Goal: Information Seeking & Learning: Learn about a topic

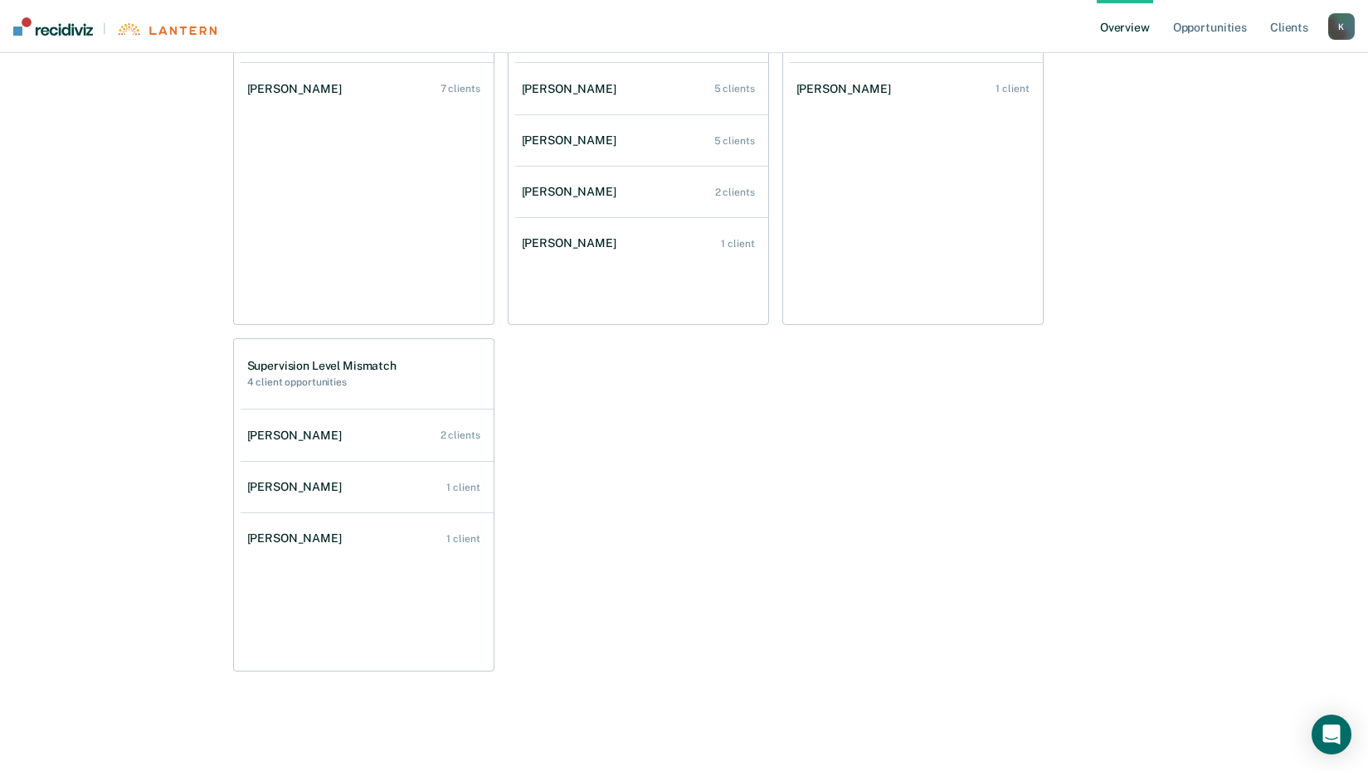
scroll to position [820, 0]
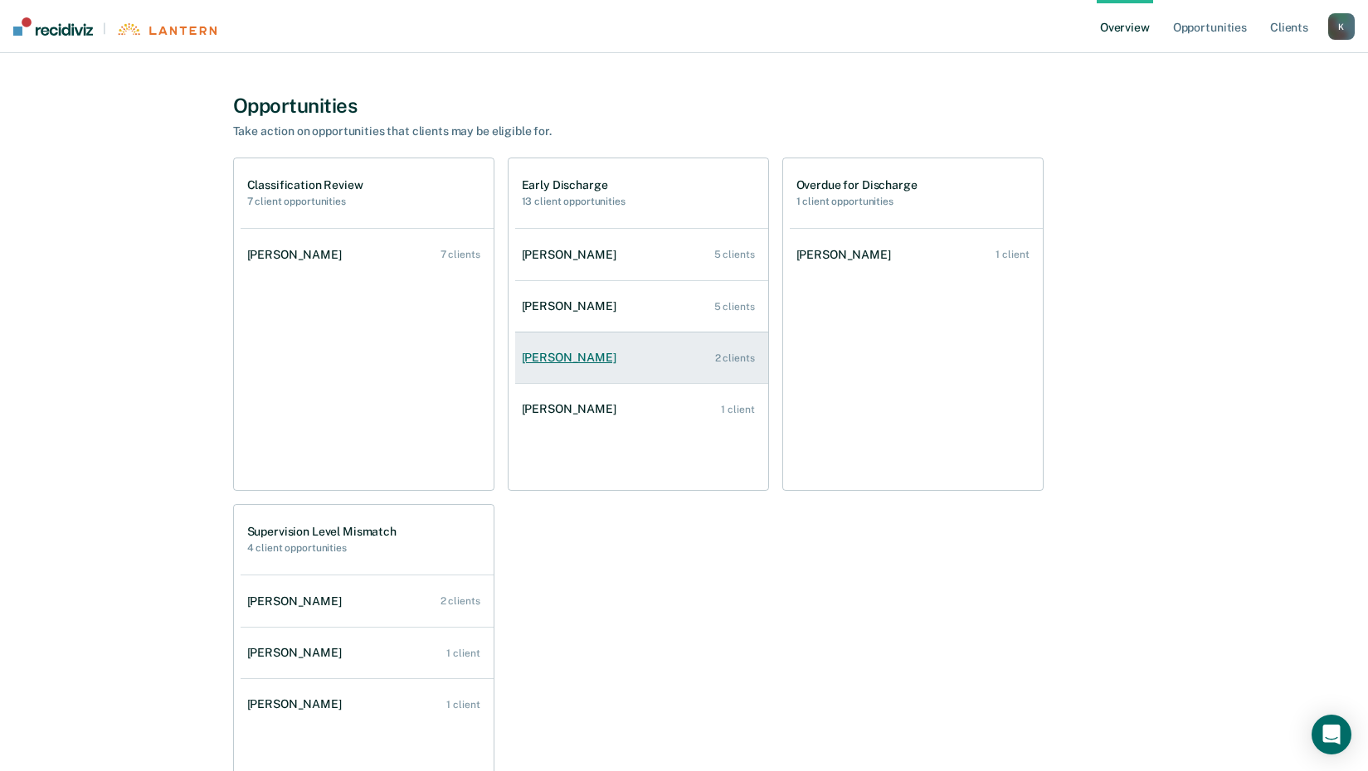
click at [747, 361] on div "2 clients" at bounding box center [735, 359] width 40 height 12
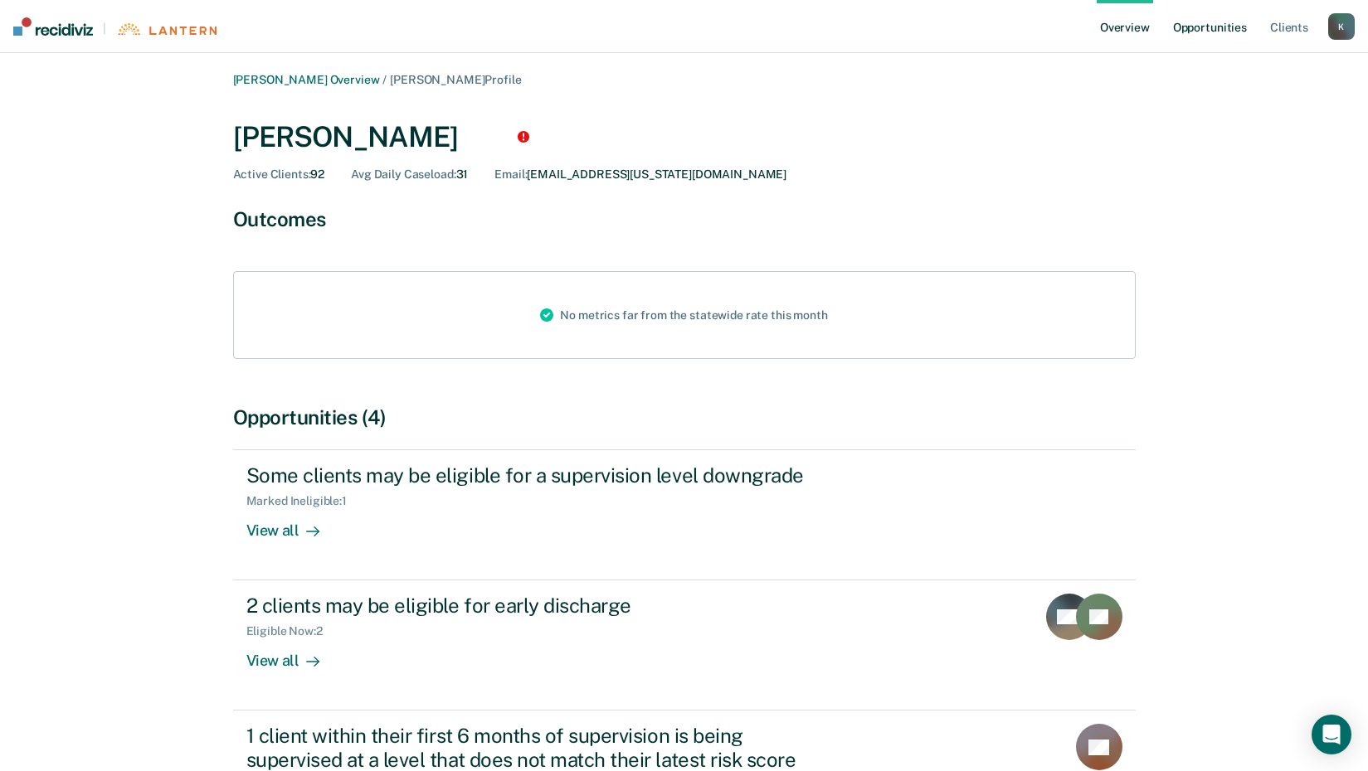
click at [1200, 22] on link "Opportunities" at bounding box center [1210, 26] width 80 height 53
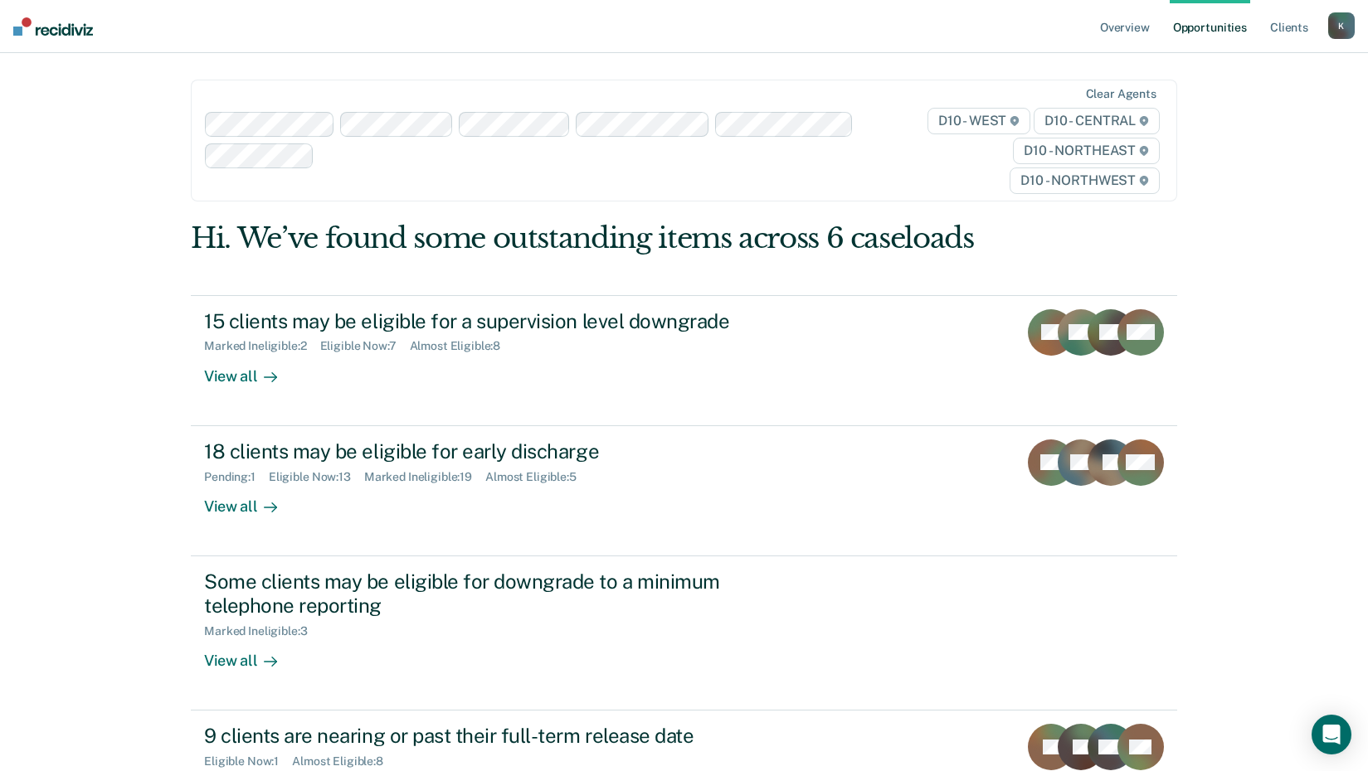
click at [123, 427] on div "Overview Opportunities Client s [EMAIL_ADDRESS][US_STATE][DOMAIN_NAME] K Profil…" at bounding box center [684, 531] width 1368 height 1062
click at [1121, 33] on link "Overview" at bounding box center [1125, 26] width 56 height 53
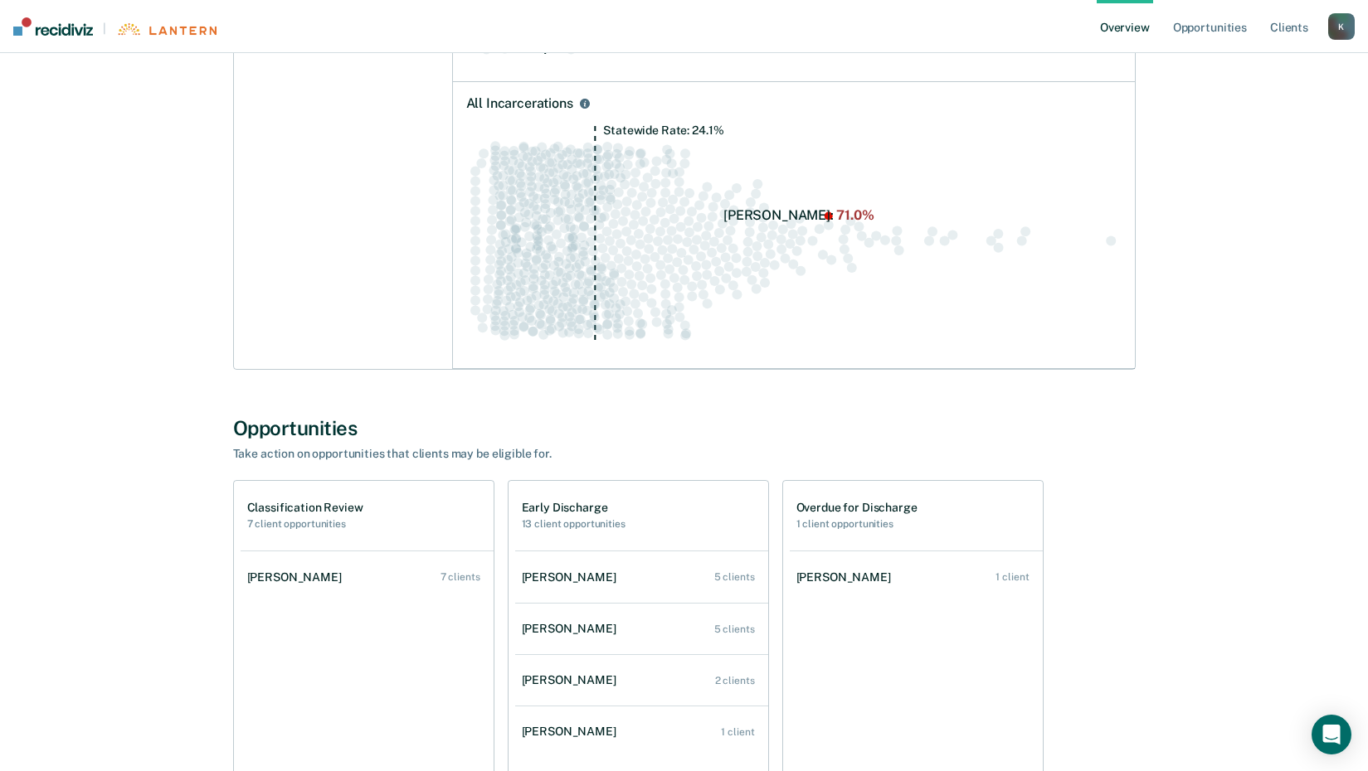
scroll to position [830, 0]
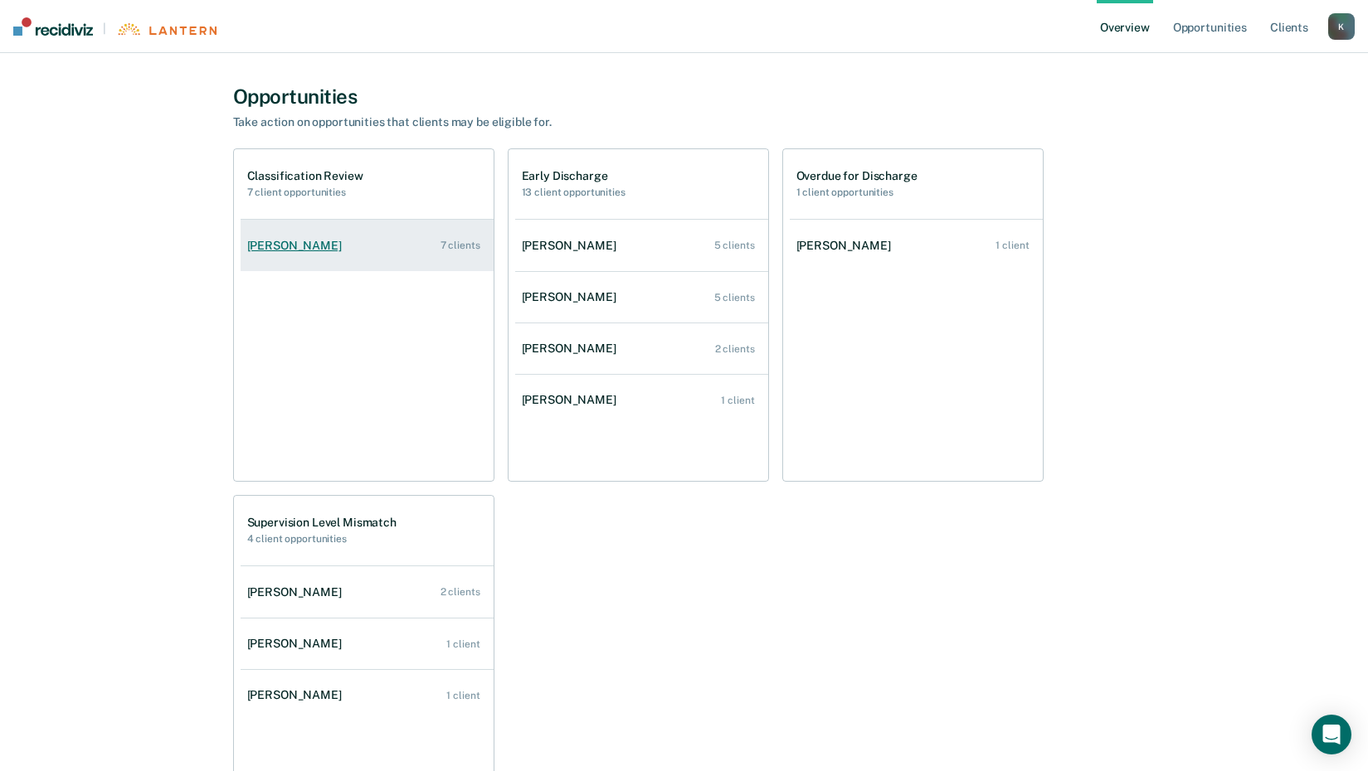
click at [467, 244] on div "7 clients" at bounding box center [460, 246] width 40 height 12
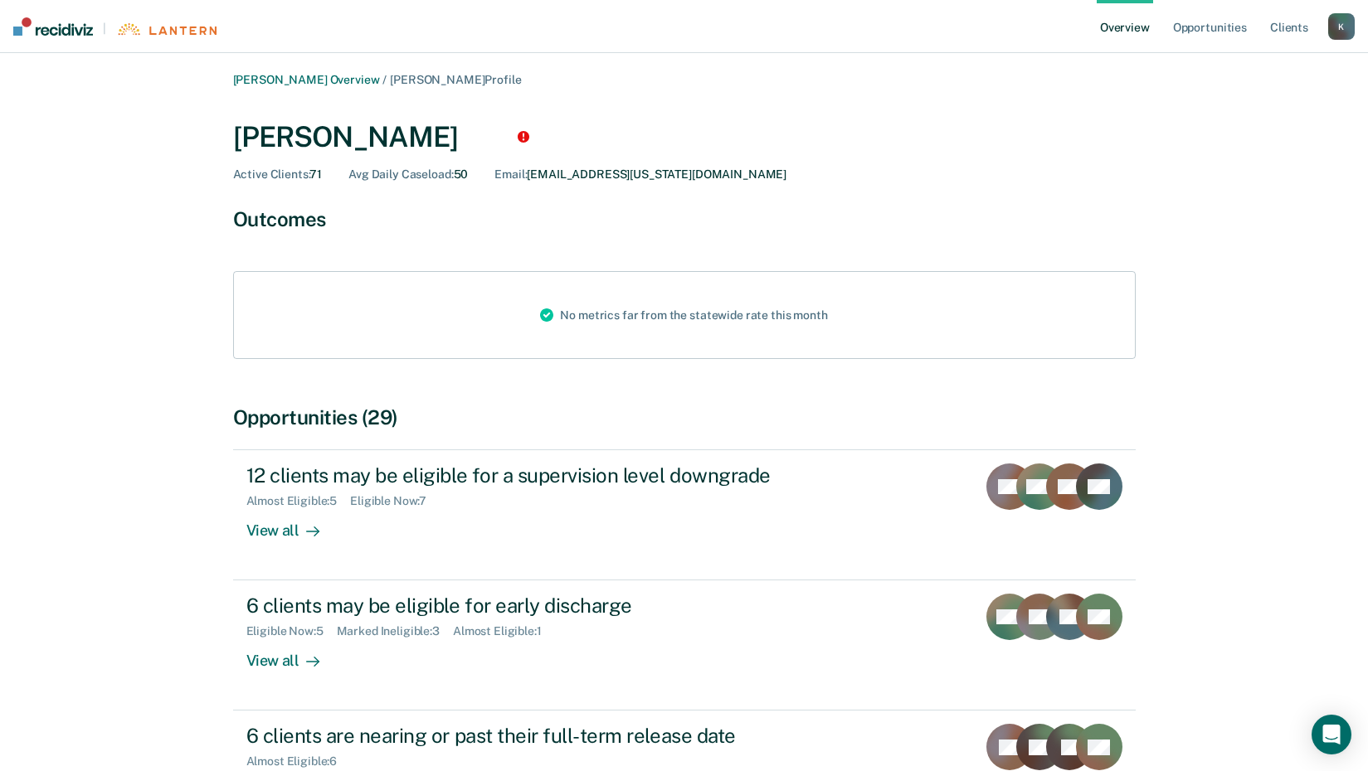
click at [1127, 24] on link "Overview" at bounding box center [1125, 26] width 56 height 53
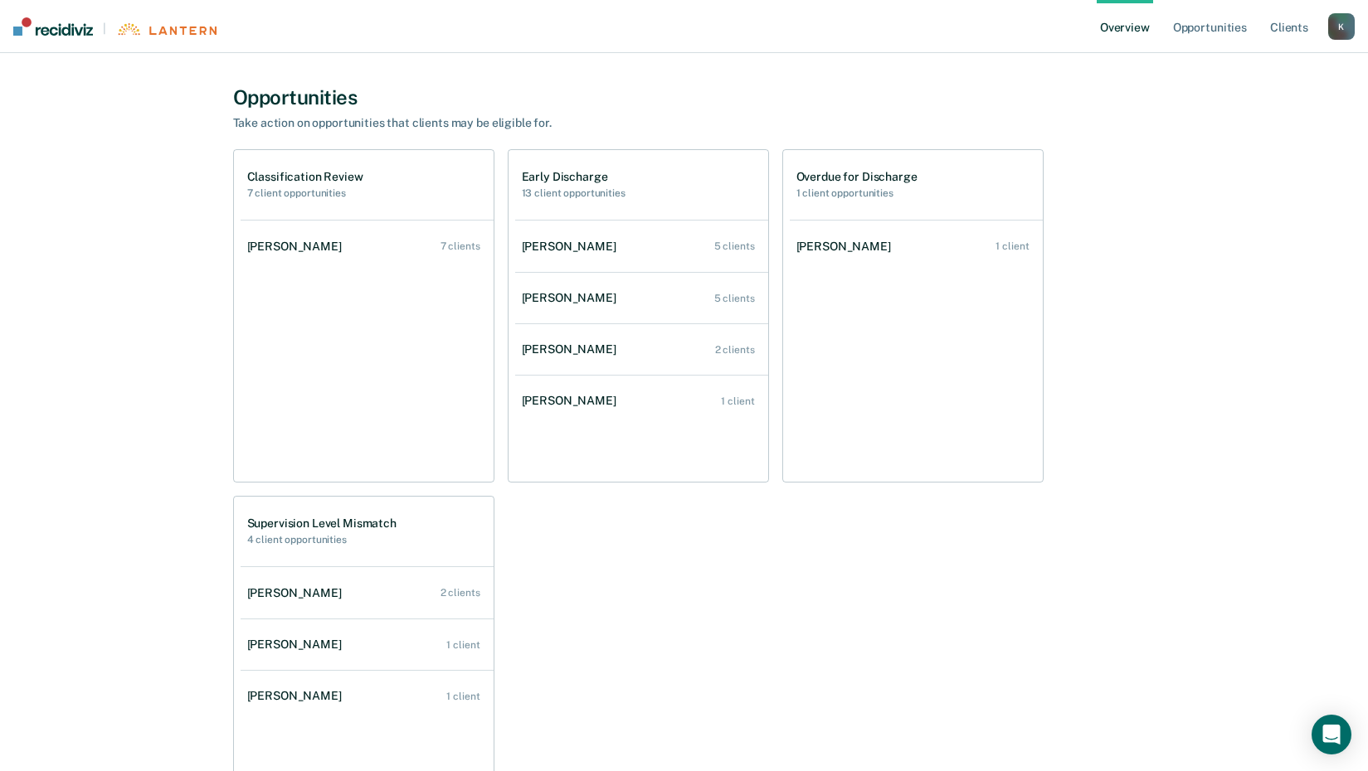
scroll to position [830, 0]
click at [829, 247] on div "[PERSON_NAME]" at bounding box center [846, 246] width 101 height 14
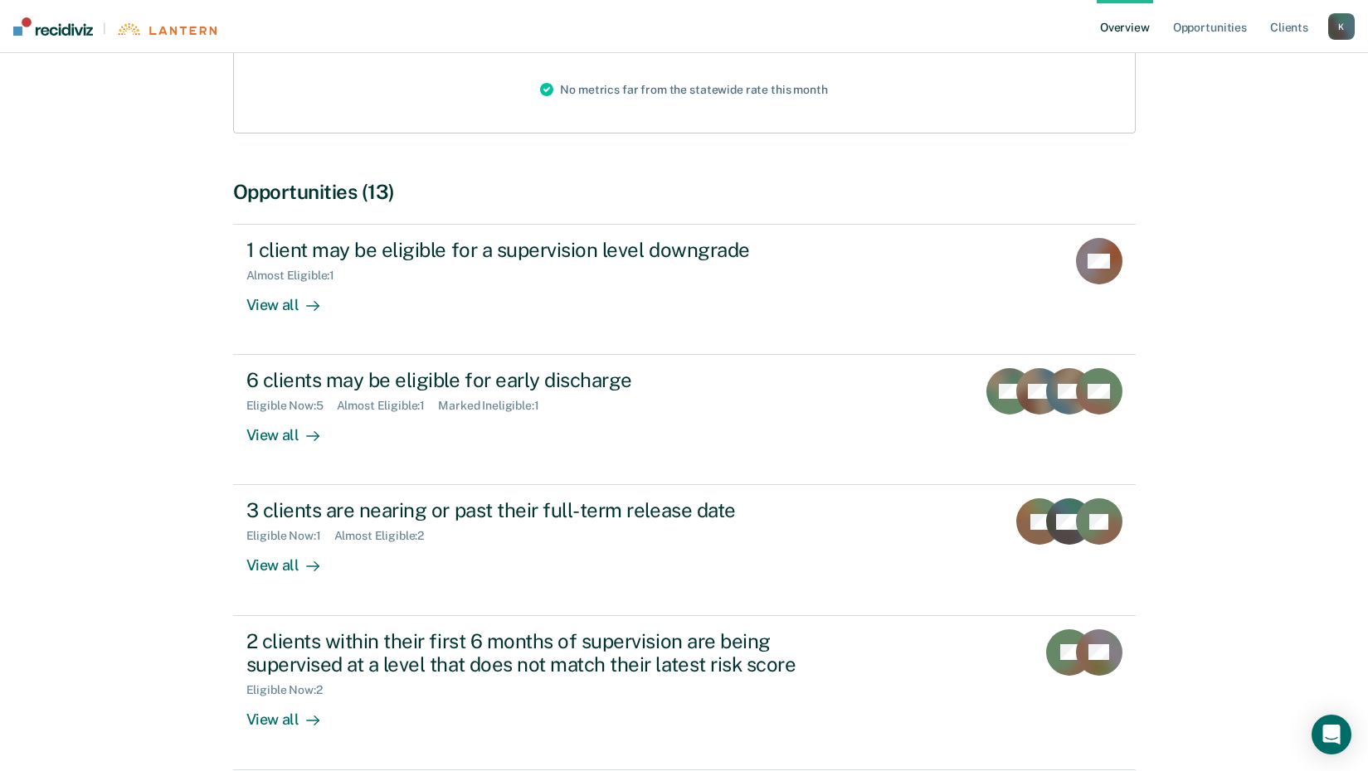
scroll to position [145, 0]
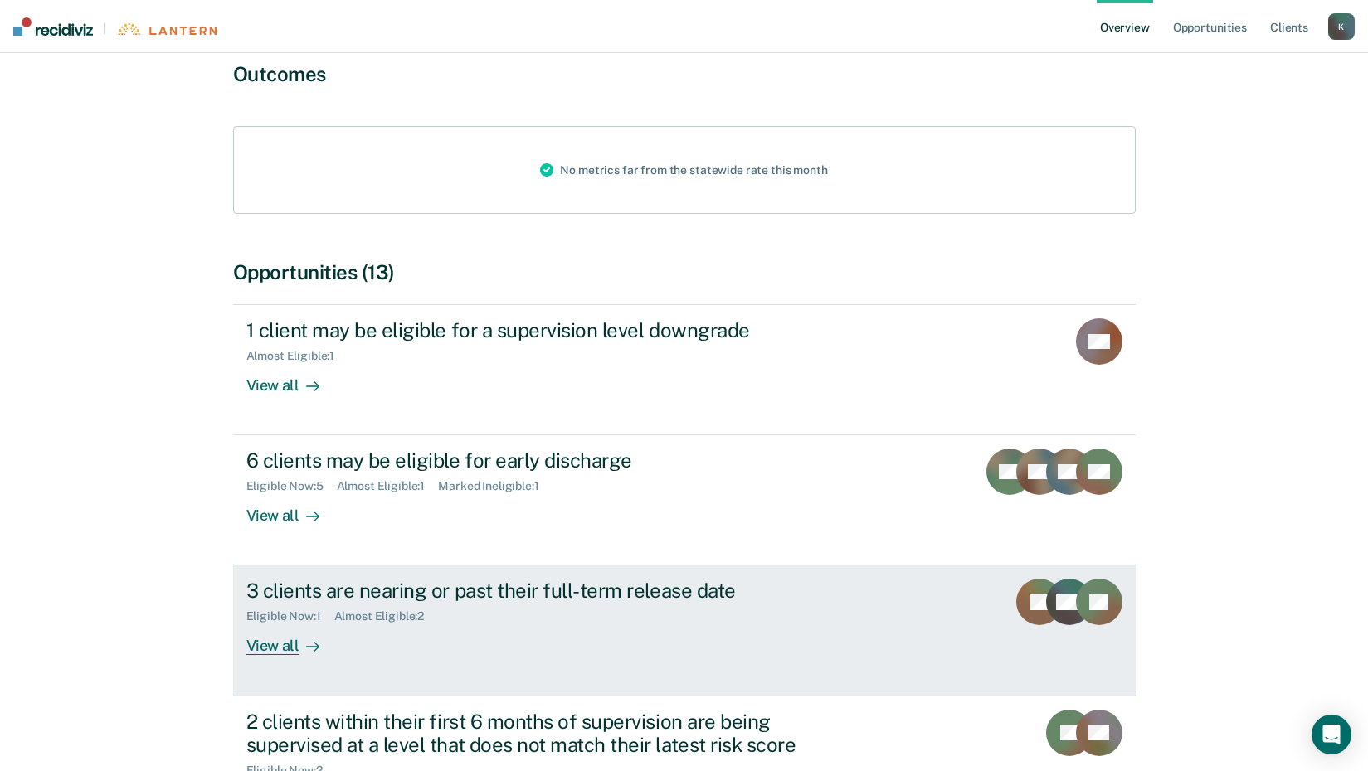
click at [301, 651] on div at bounding box center [309, 646] width 20 height 19
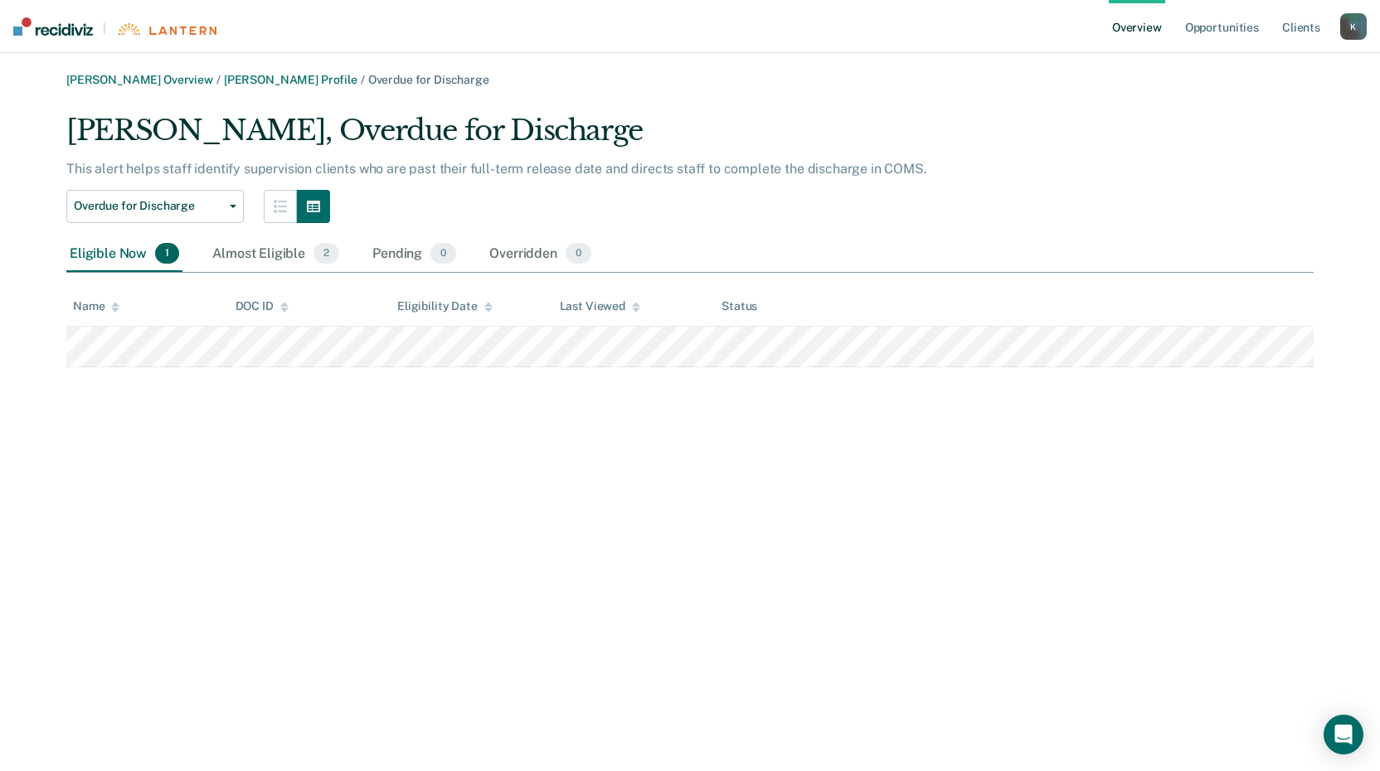
click at [1138, 27] on link "Overview" at bounding box center [1137, 26] width 56 height 53
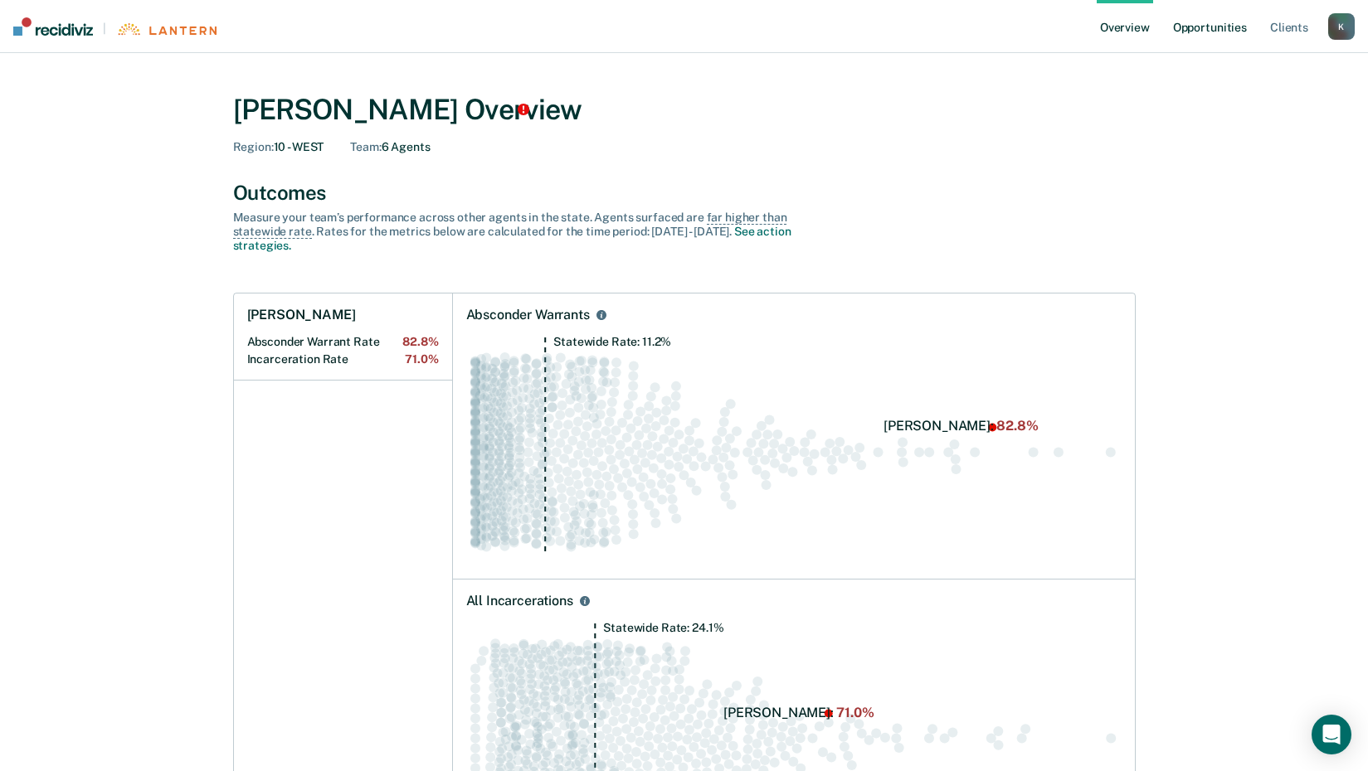
click at [1214, 31] on link "Opportunities" at bounding box center [1210, 26] width 80 height 53
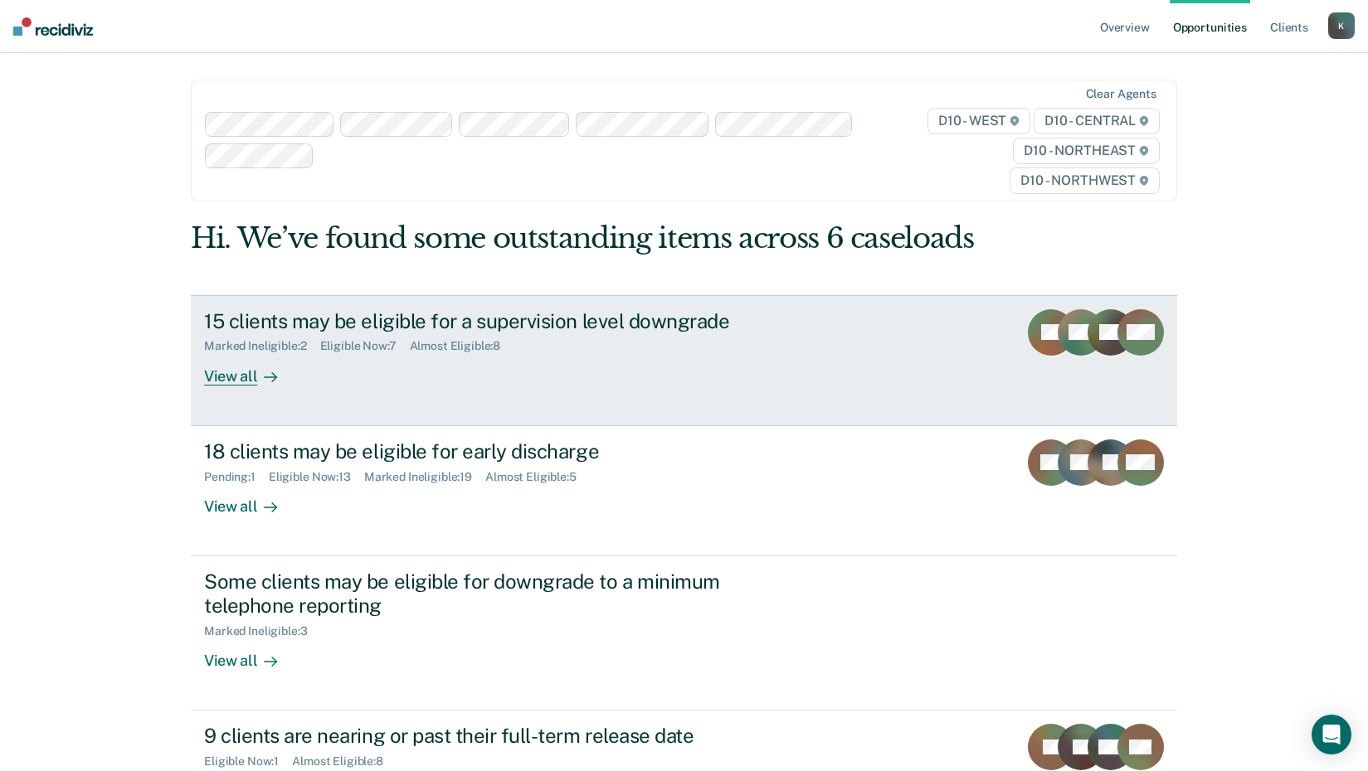
click at [216, 379] on div "View all" at bounding box center [250, 369] width 93 height 32
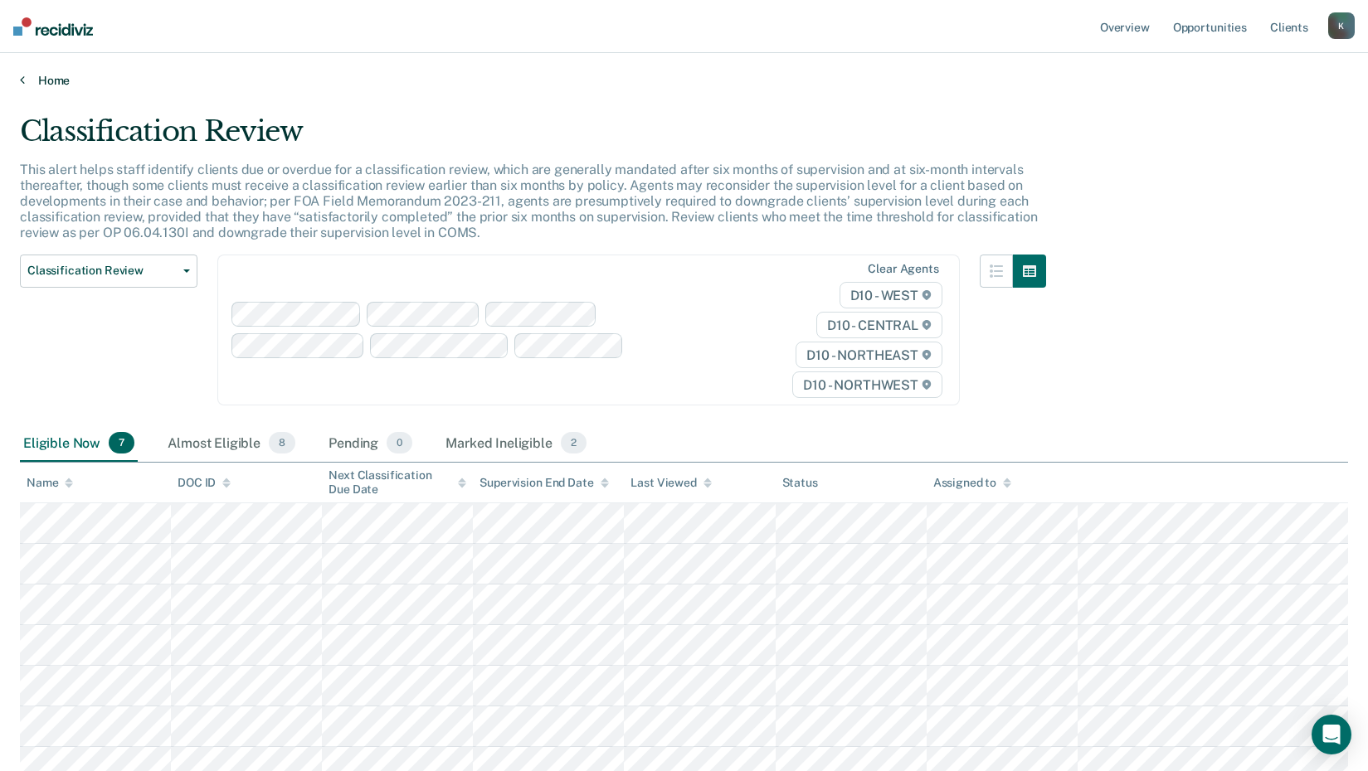
click at [47, 81] on link "Home" at bounding box center [684, 80] width 1328 height 15
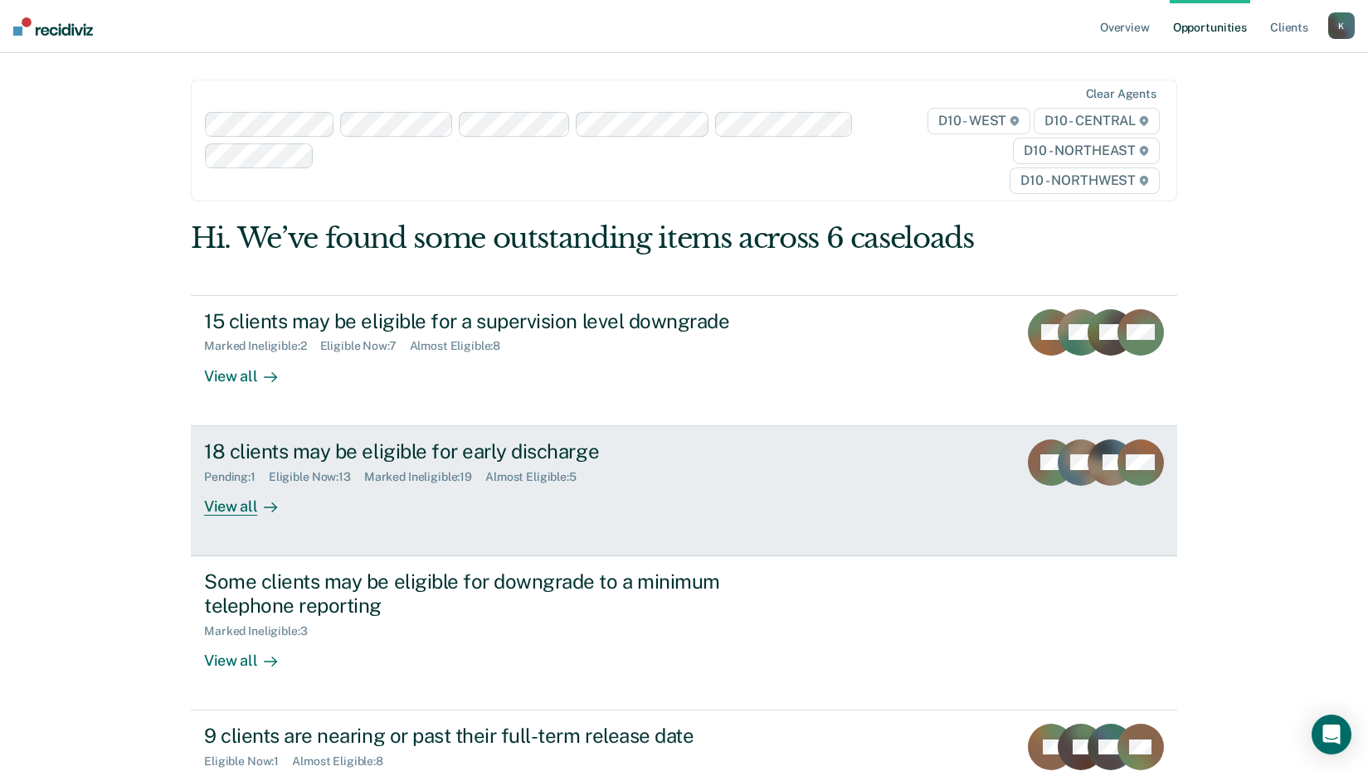
click at [217, 509] on div "View all" at bounding box center [250, 500] width 93 height 32
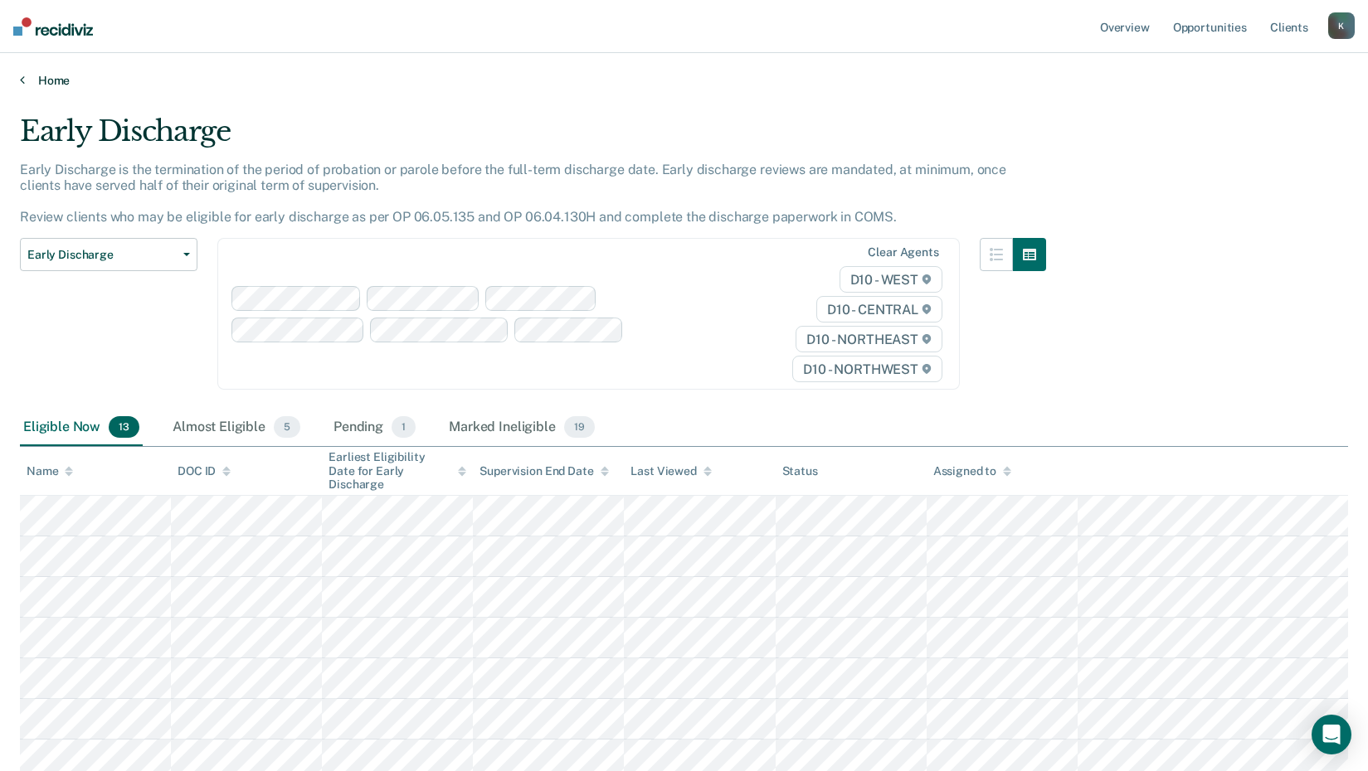
click at [46, 80] on link "Home" at bounding box center [684, 80] width 1328 height 15
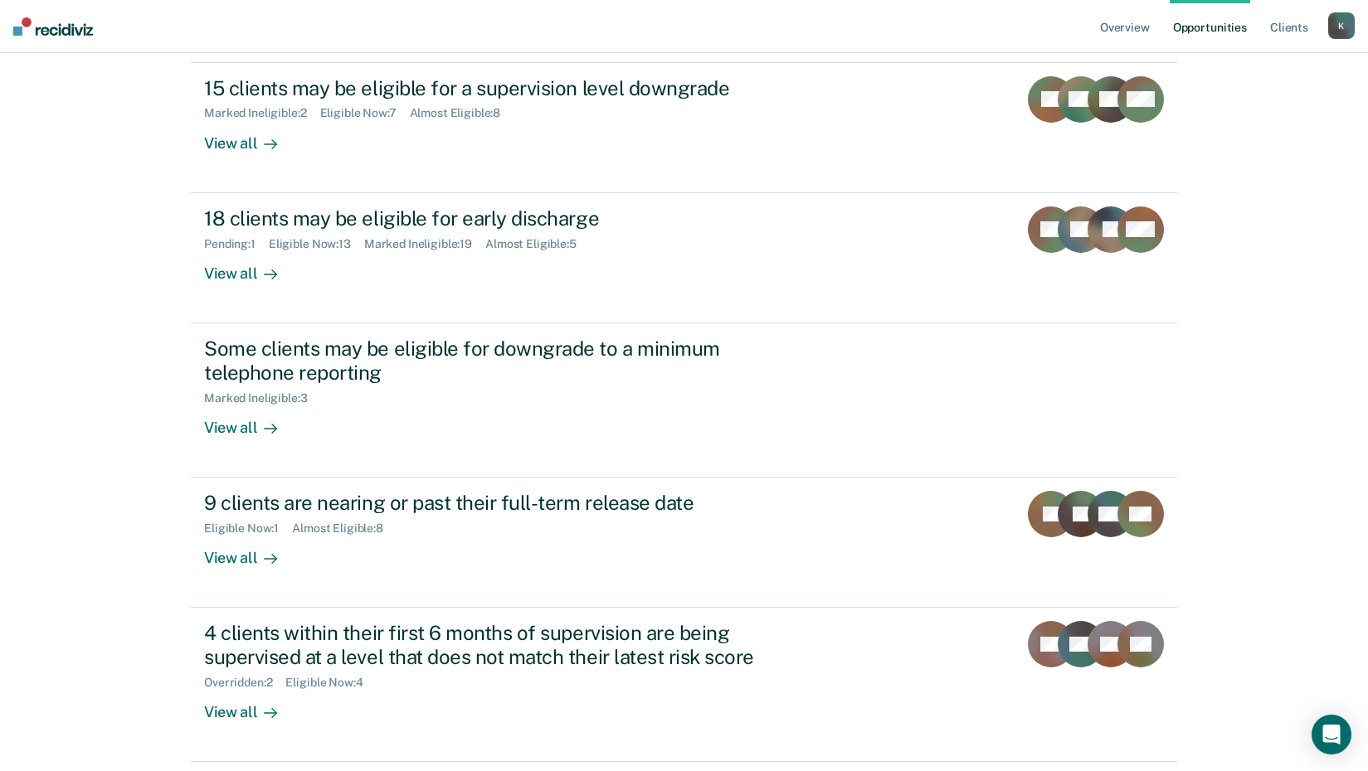
scroll to position [249, 0]
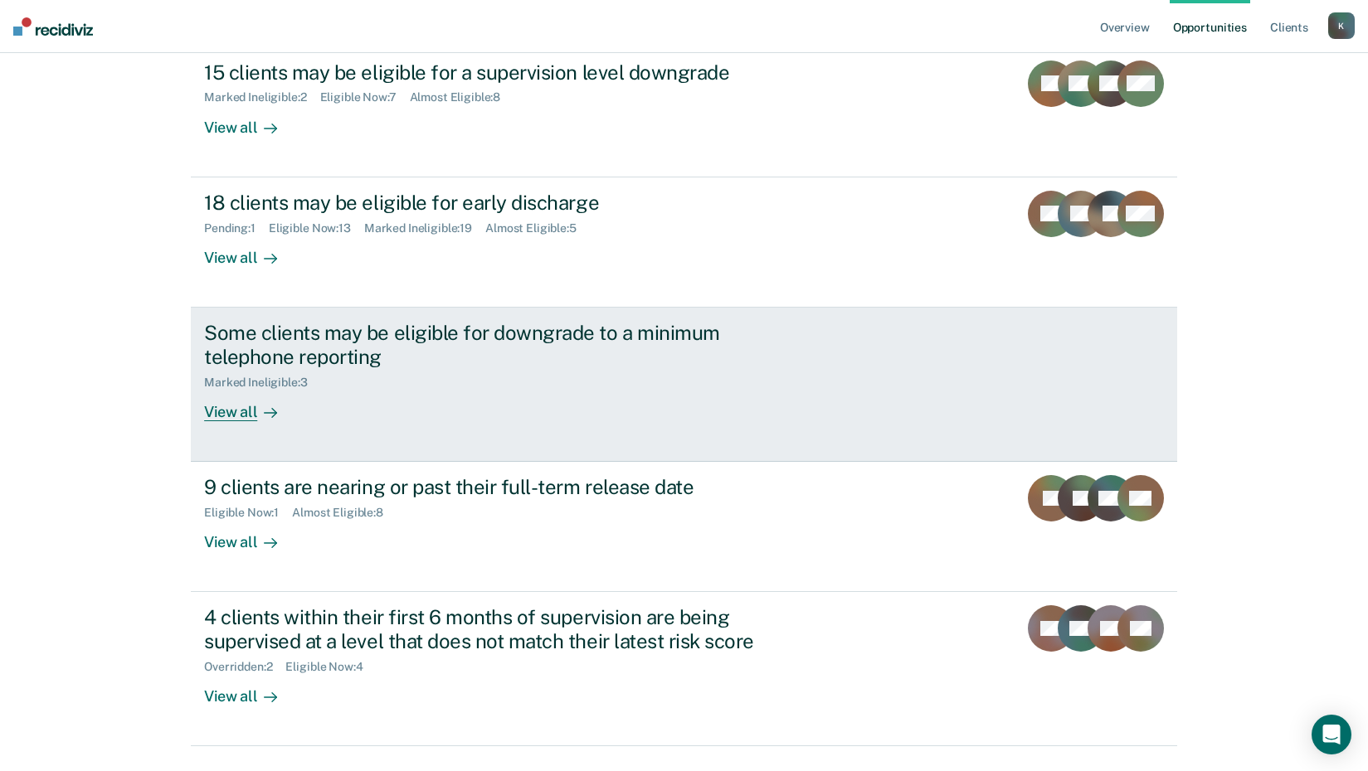
click at [213, 408] on div "View all" at bounding box center [250, 405] width 93 height 32
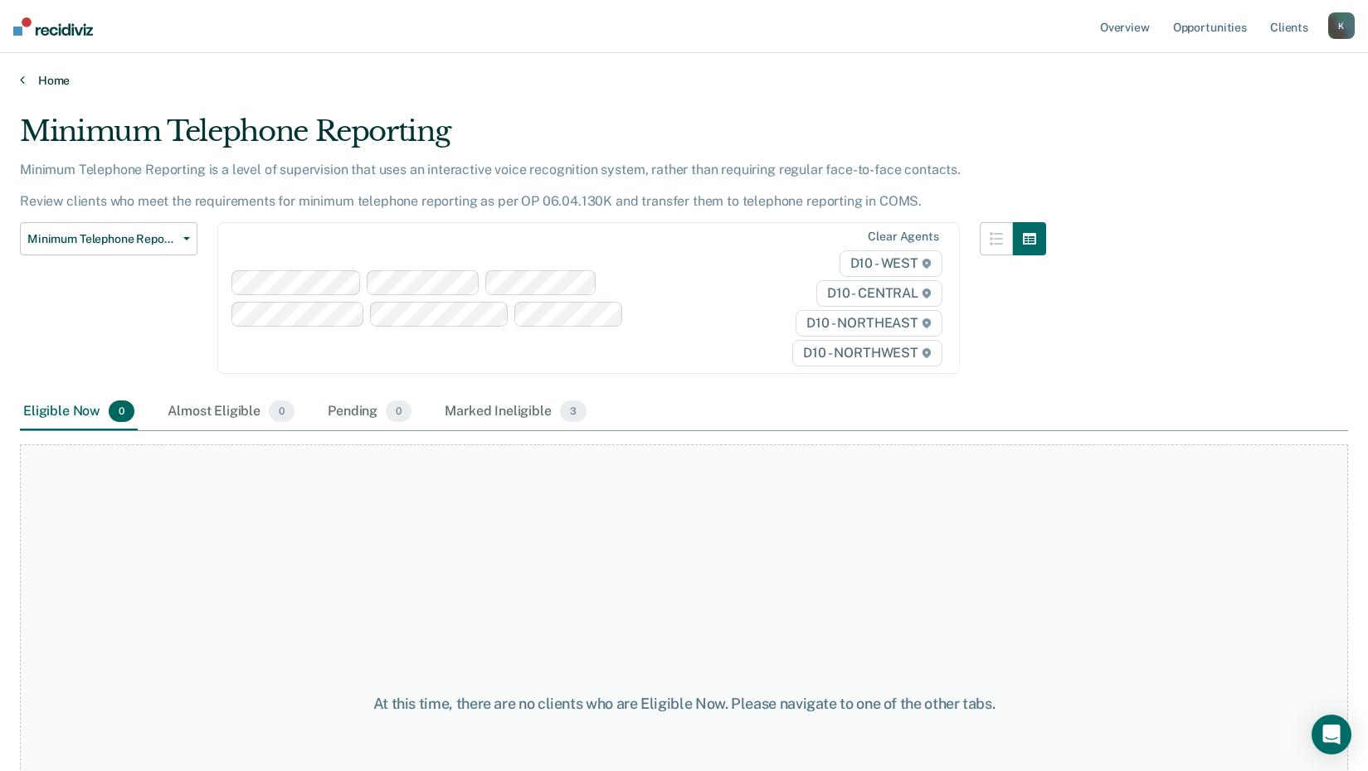
click at [30, 80] on link "Home" at bounding box center [684, 80] width 1328 height 15
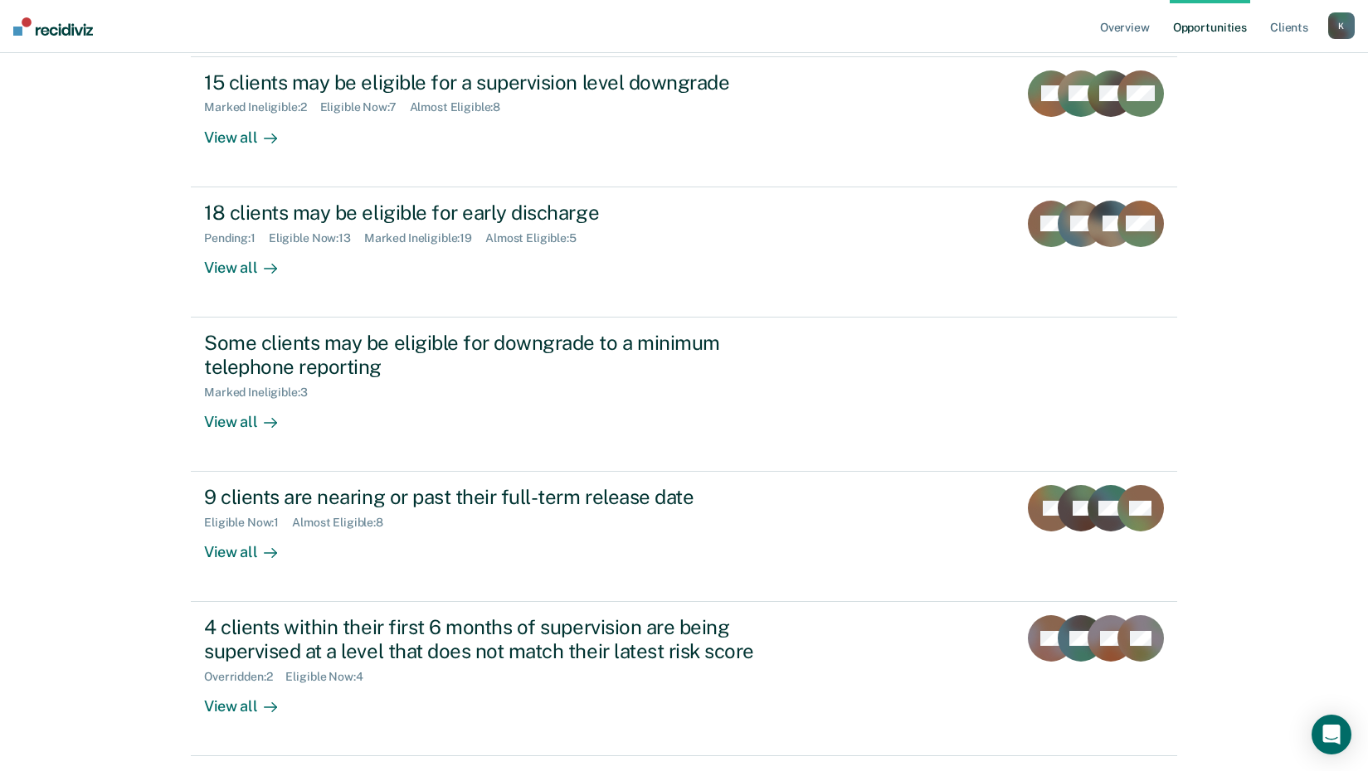
scroll to position [249, 0]
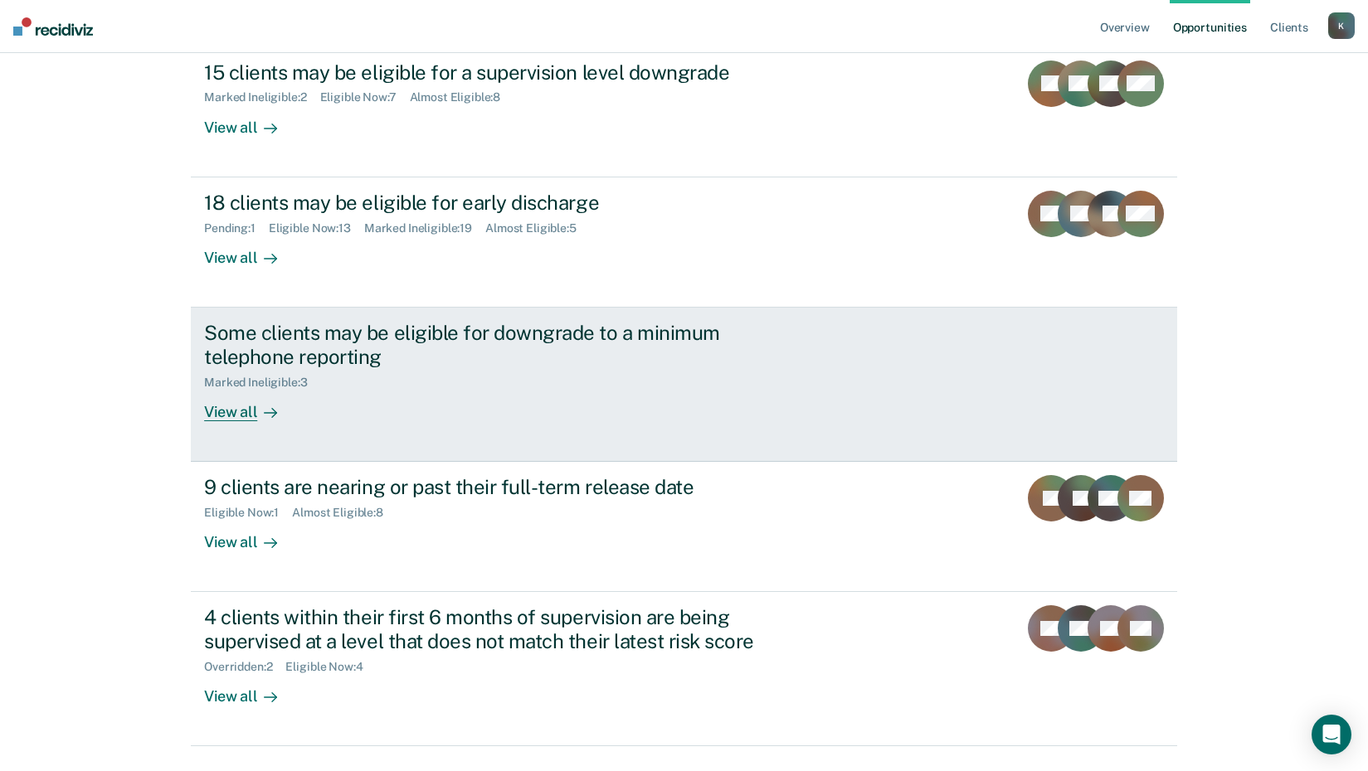
click at [204, 411] on div "View all" at bounding box center [250, 405] width 93 height 32
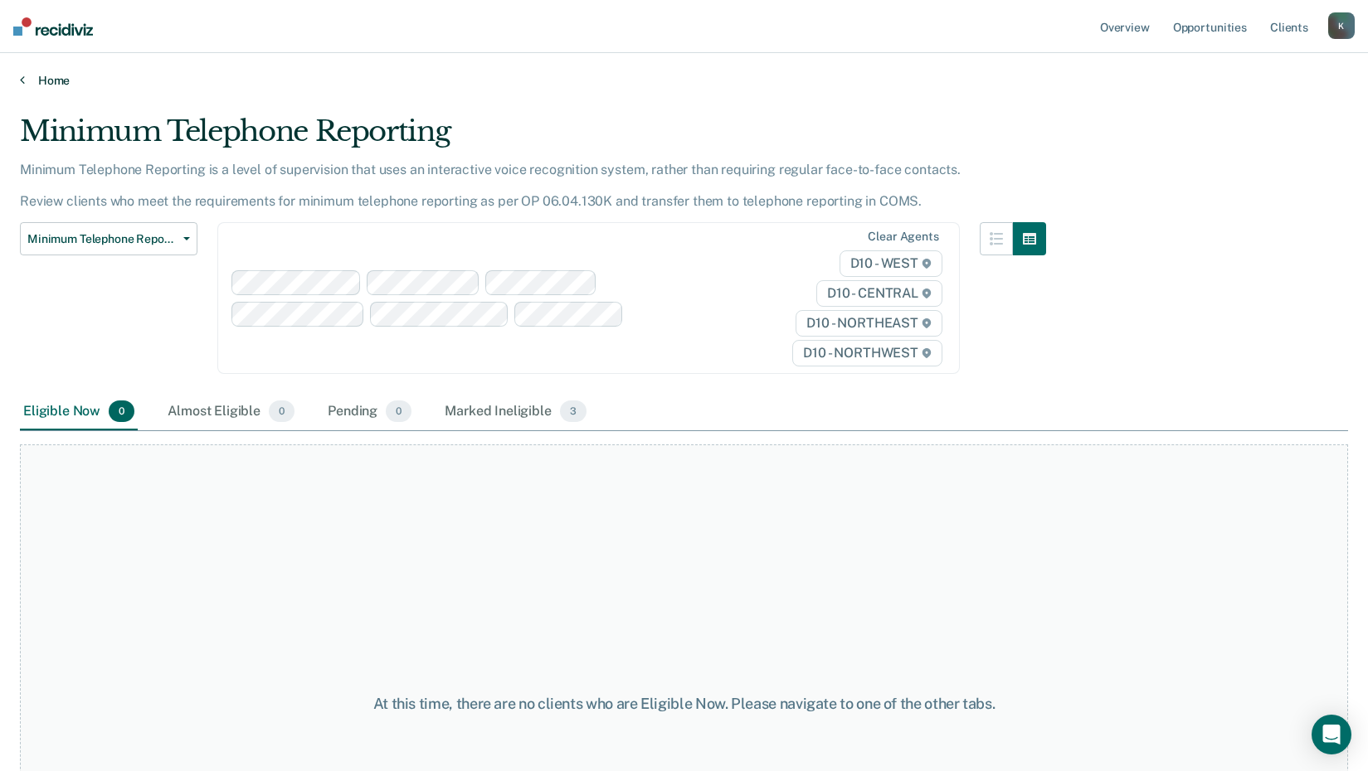
click at [58, 80] on link "Home" at bounding box center [684, 80] width 1328 height 15
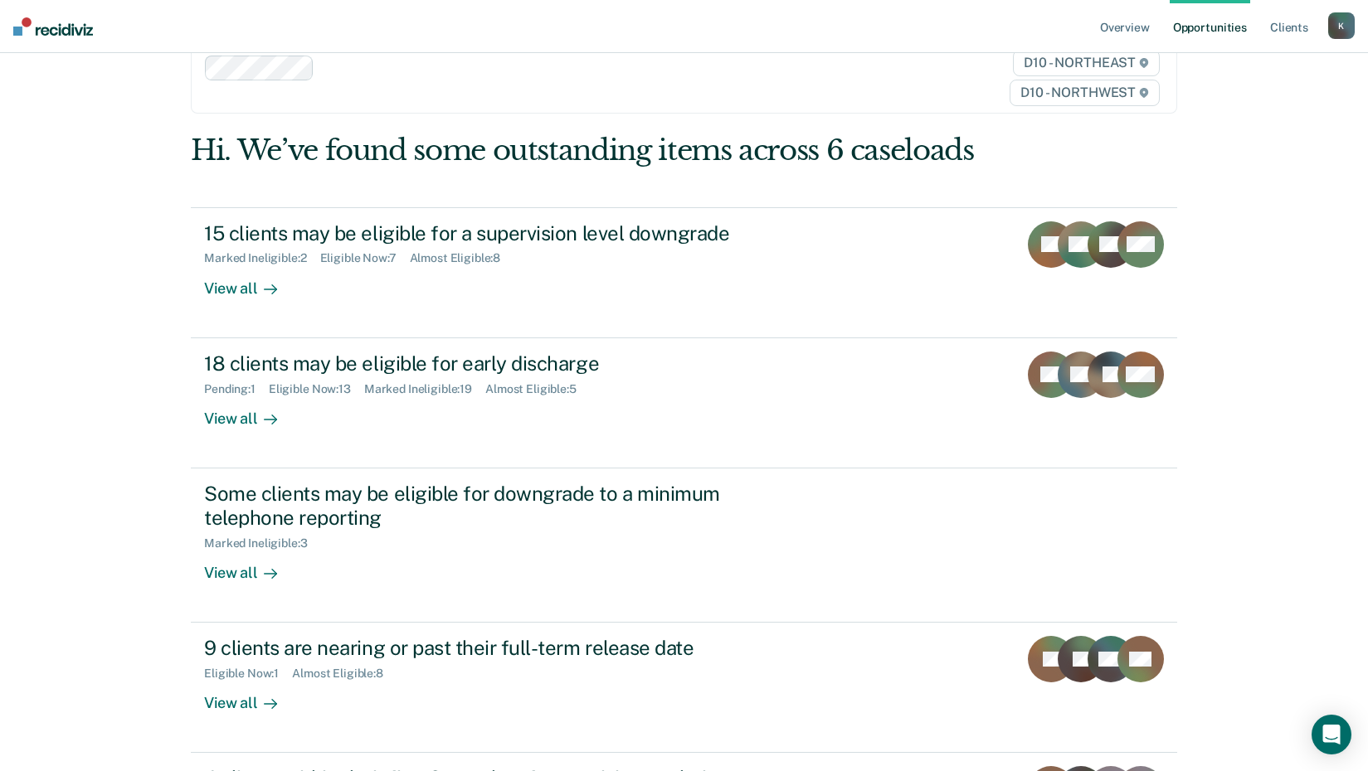
scroll to position [249, 0]
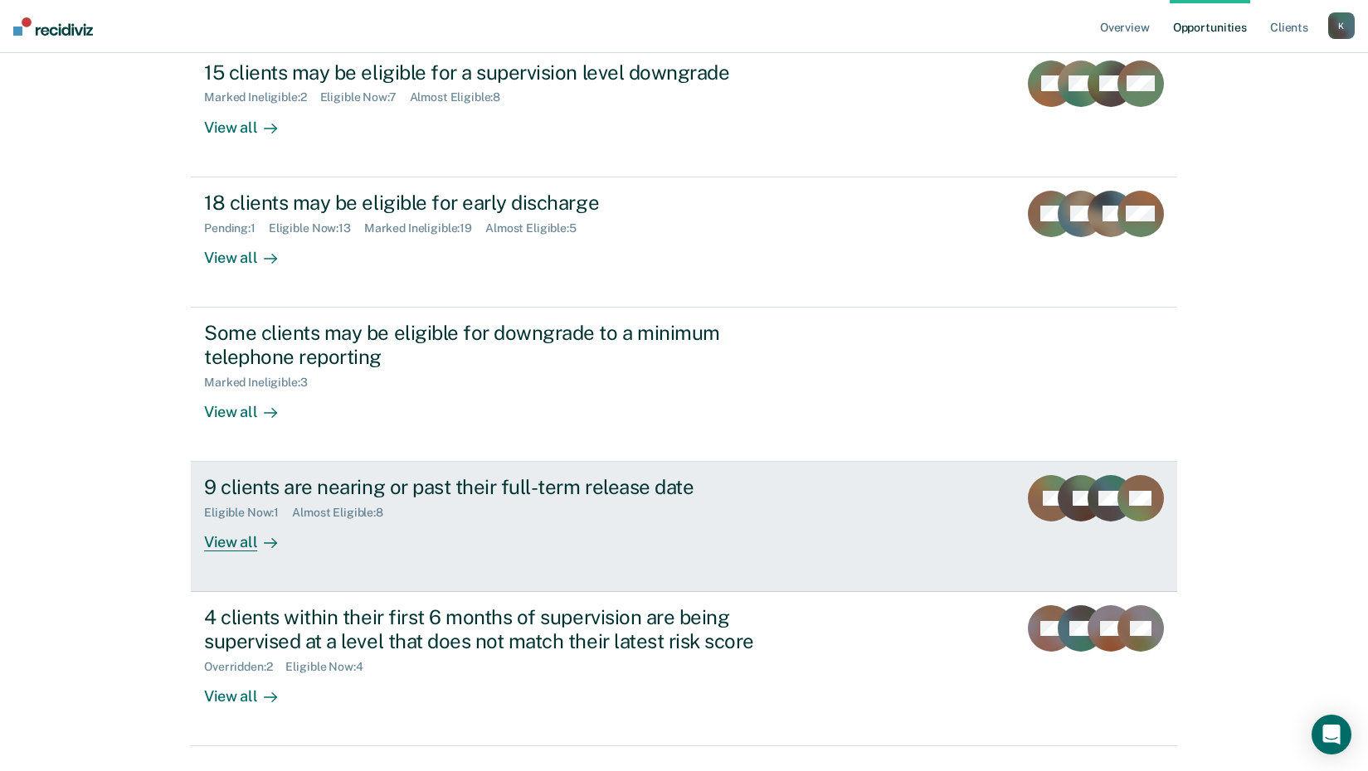
click at [234, 546] on div "View all" at bounding box center [250, 536] width 93 height 32
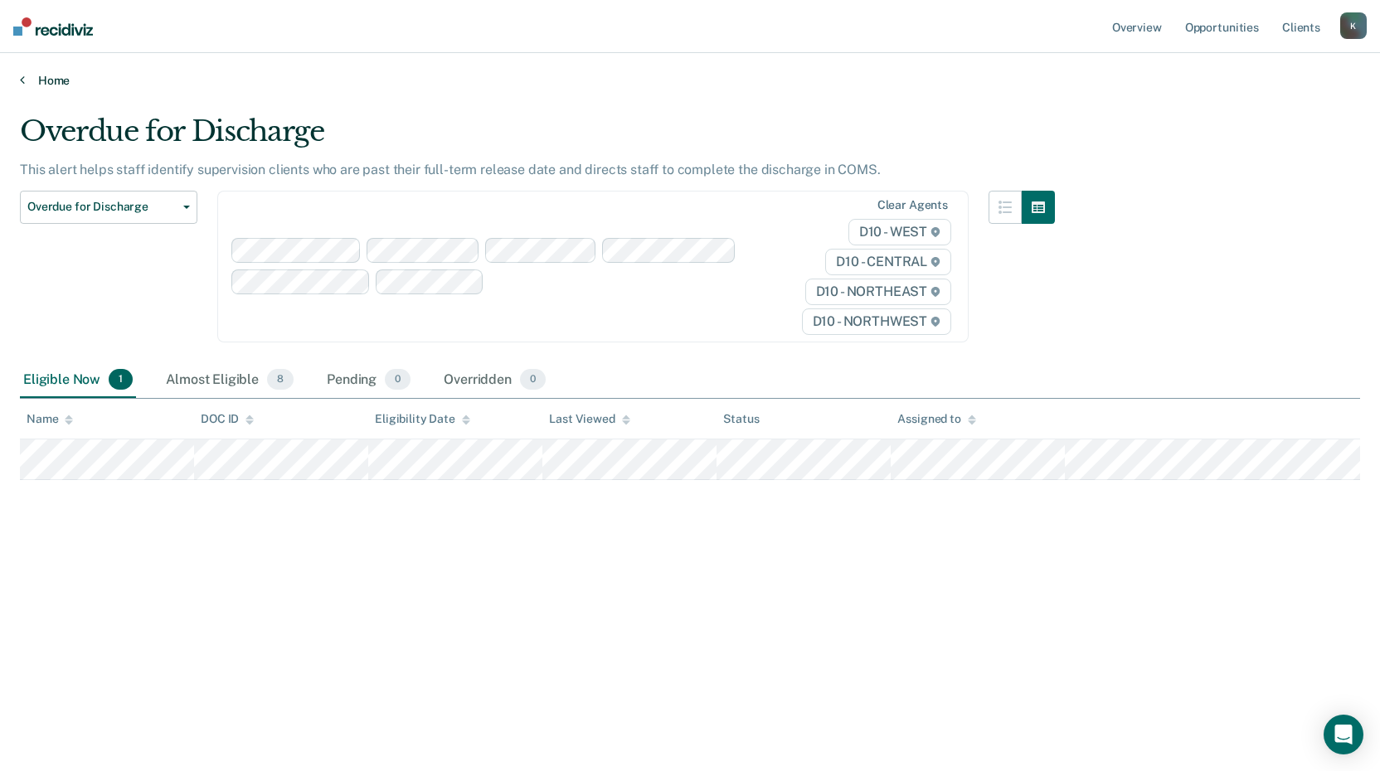
click at [53, 82] on link "Home" at bounding box center [690, 80] width 1341 height 15
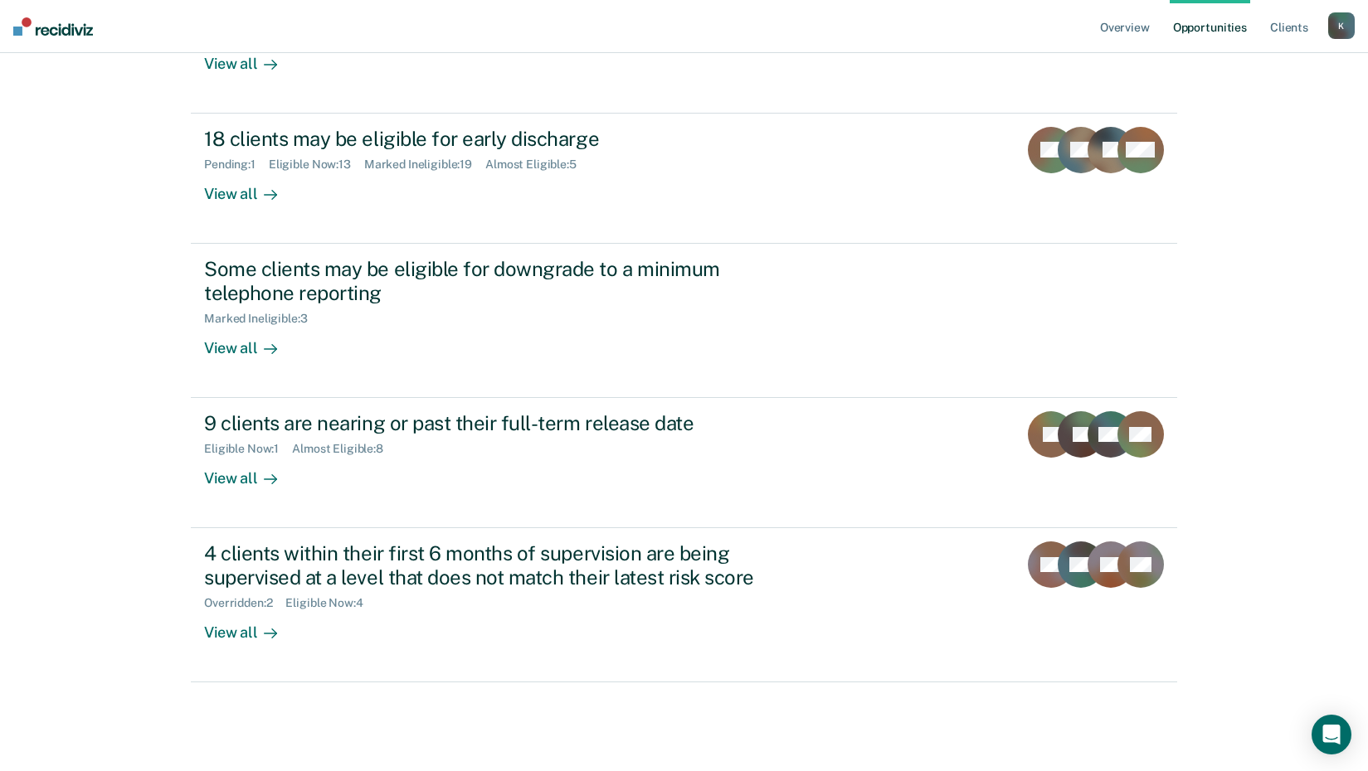
scroll to position [326, 0]
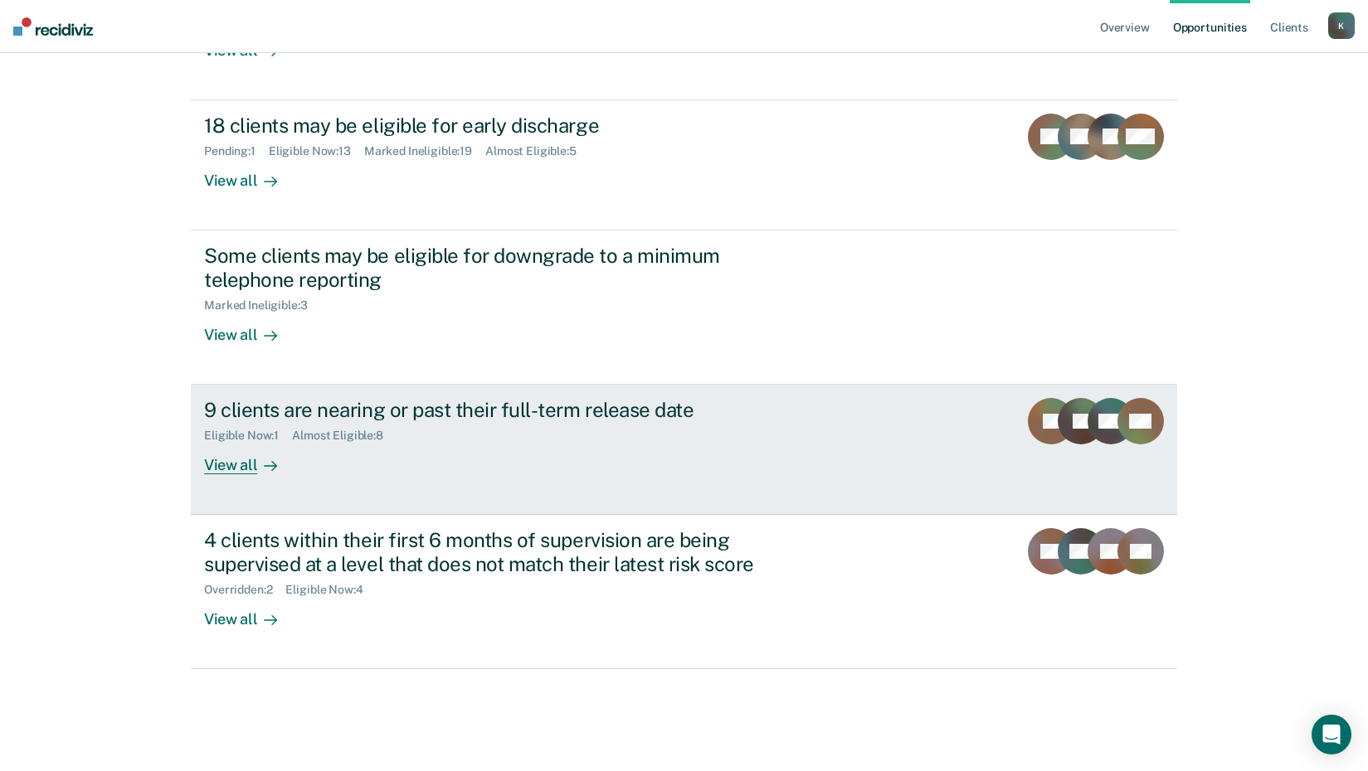
click at [236, 468] on div "View all" at bounding box center [250, 459] width 93 height 32
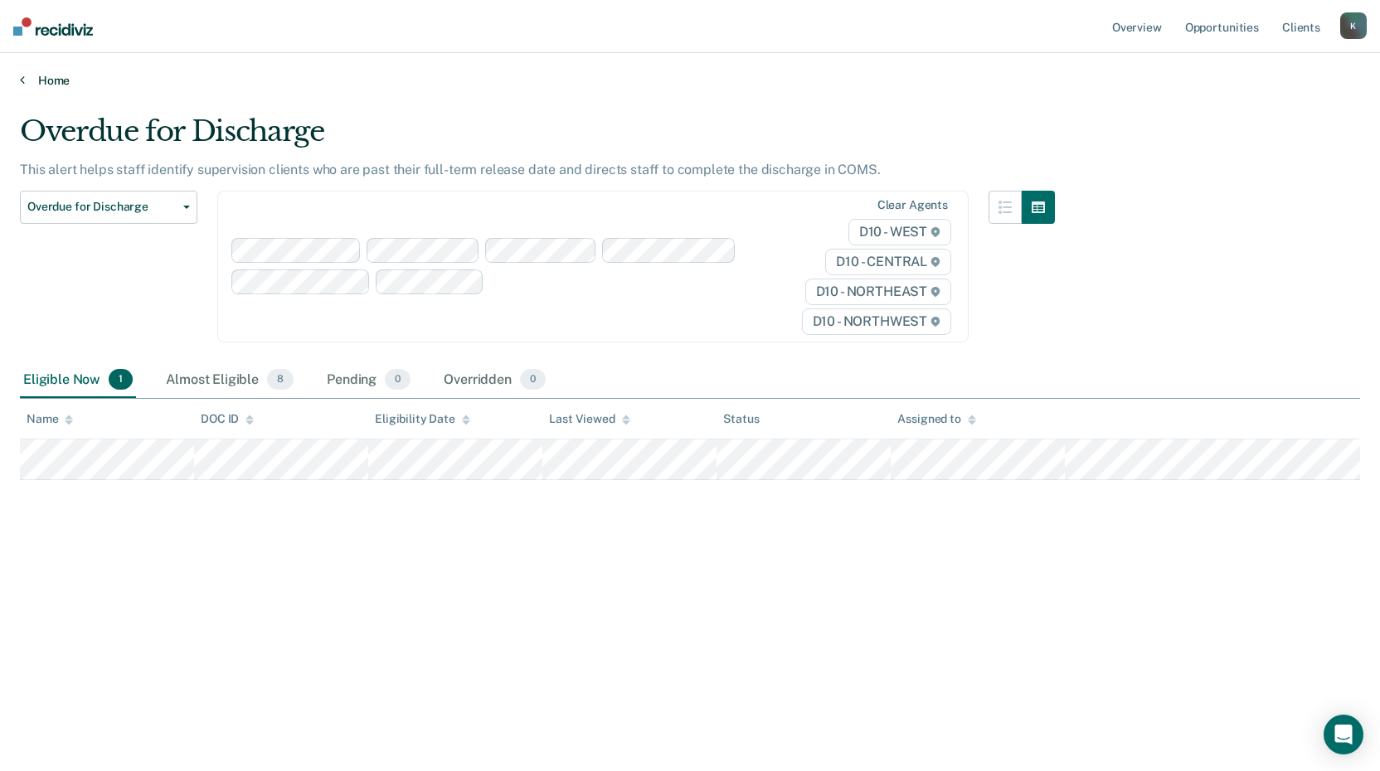
click at [41, 80] on link "Home" at bounding box center [690, 80] width 1341 height 15
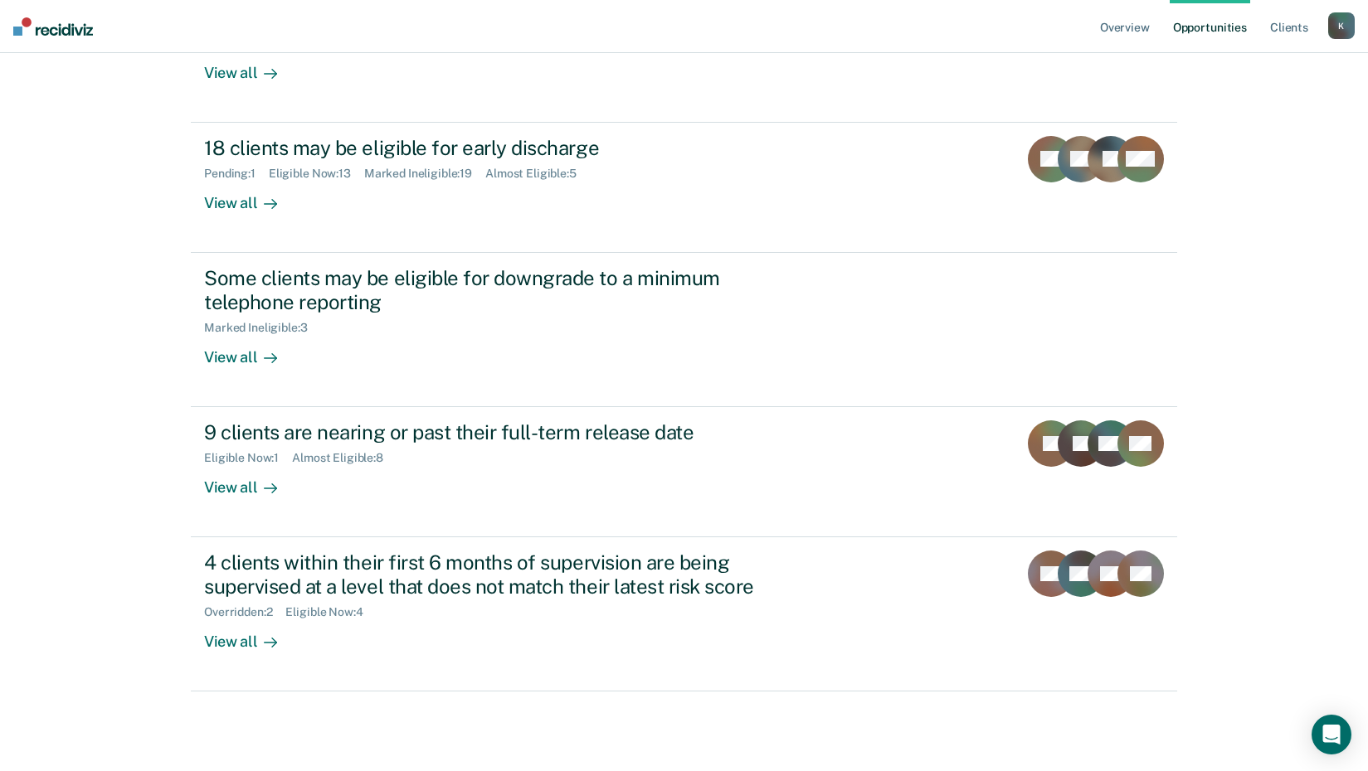
scroll to position [326, 0]
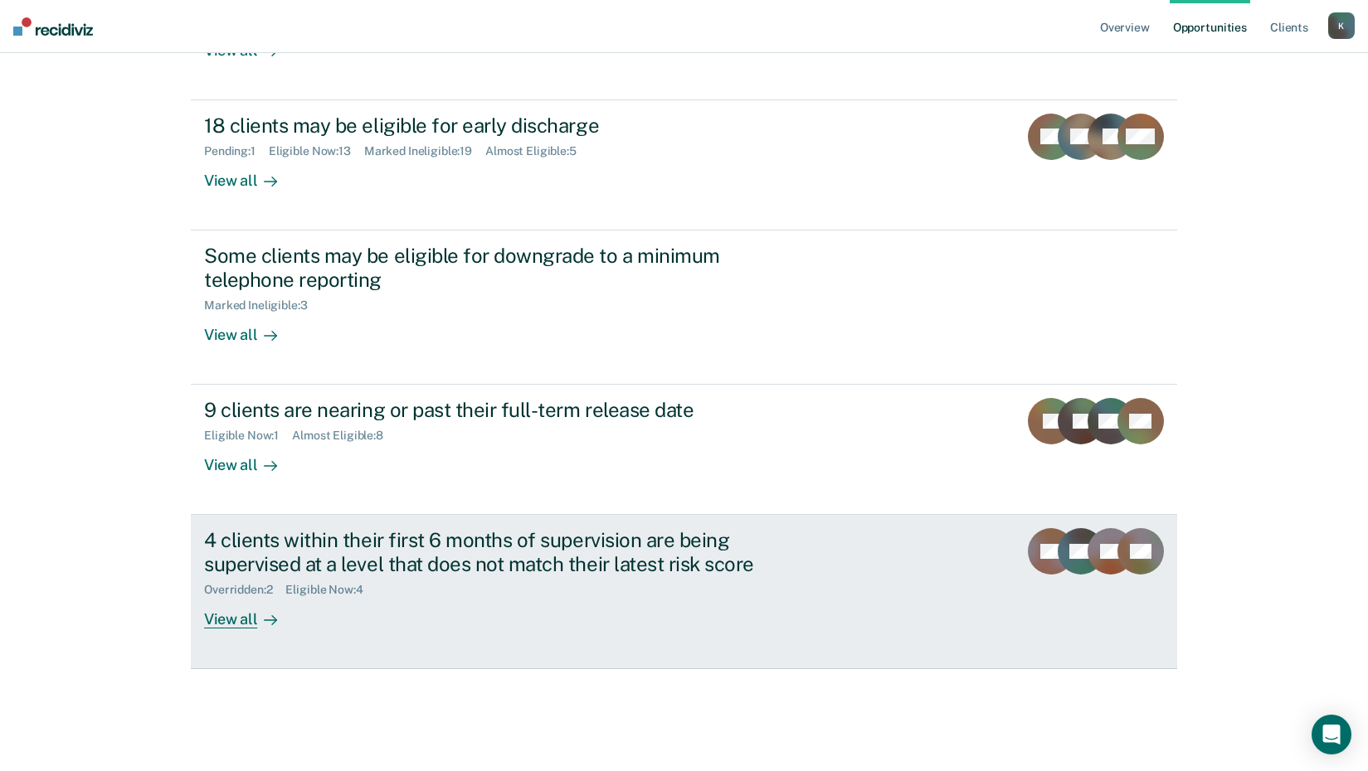
click at [222, 623] on div "View all" at bounding box center [250, 613] width 93 height 32
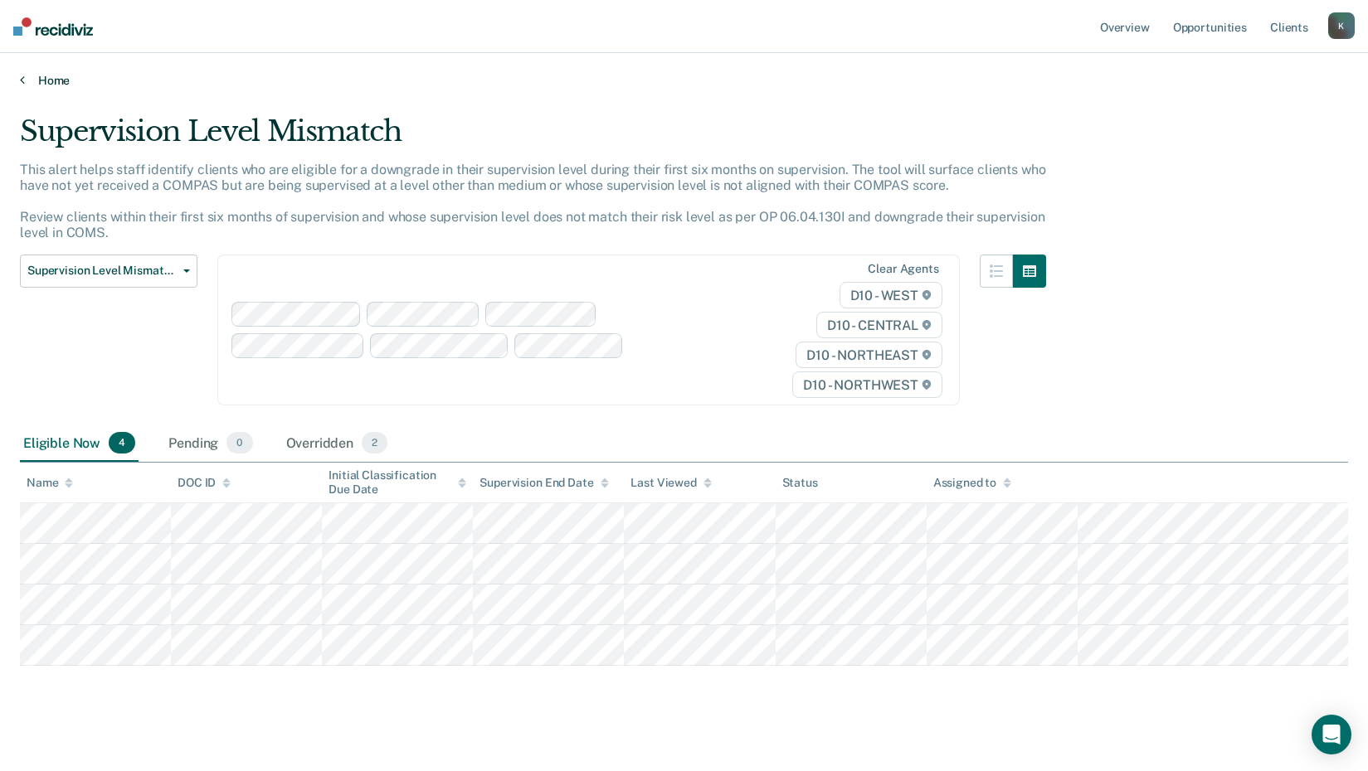
click at [22, 81] on icon at bounding box center [22, 79] width 5 height 13
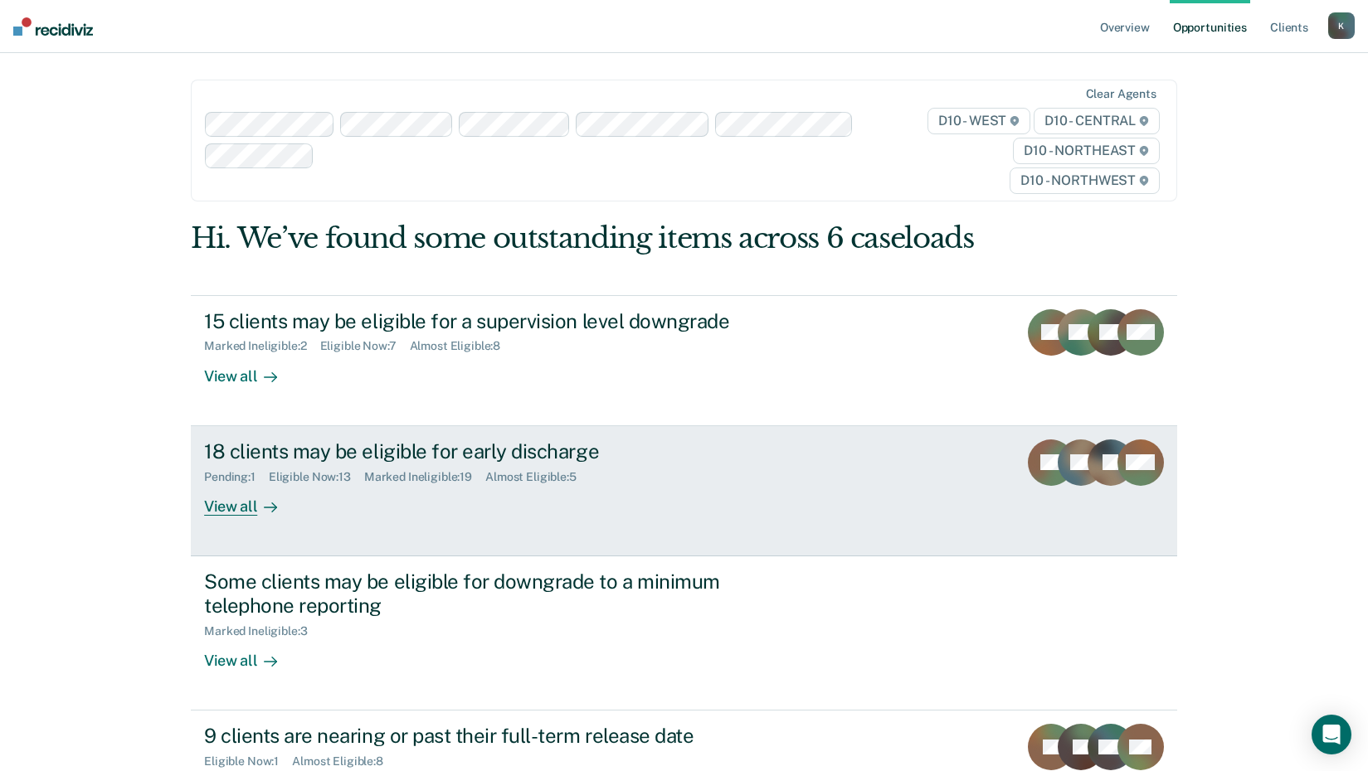
click at [226, 509] on div "View all" at bounding box center [250, 500] width 93 height 32
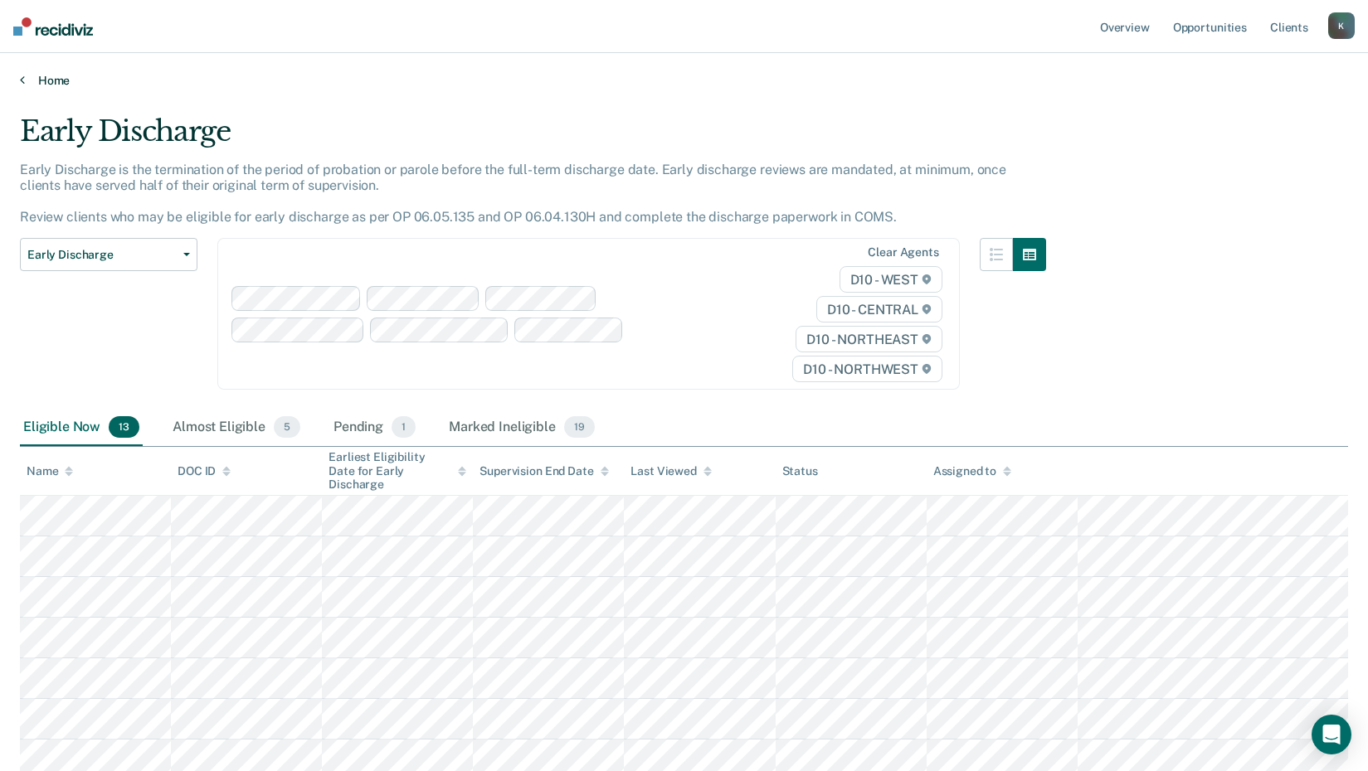
click at [38, 80] on link "Home" at bounding box center [684, 80] width 1328 height 15
